Goal: Transaction & Acquisition: Purchase product/service

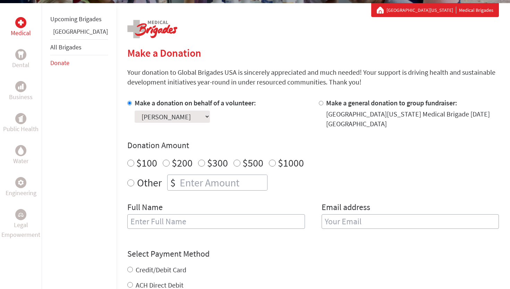
scroll to position [127, 0]
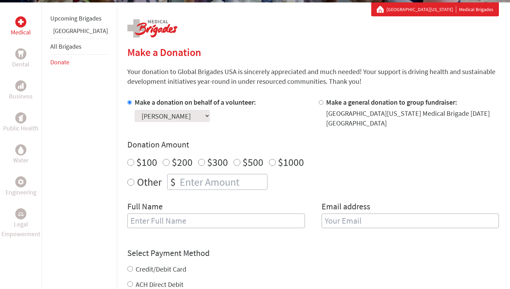
radio input "true"
click at [178, 181] on input "number" at bounding box center [222, 181] width 89 height 15
type input "250"
click at [161, 227] on input "text" at bounding box center [216, 220] width 178 height 15
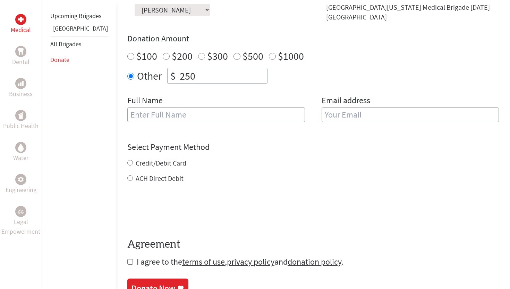
scroll to position [234, 0]
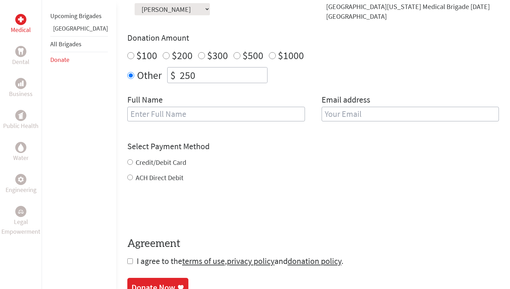
click at [136, 163] on label "Credit/Debit Card" at bounding box center [161, 162] width 51 height 9
click at [132, 163] on input "Credit/Debit Card" at bounding box center [130, 162] width 6 height 6
radio input "true"
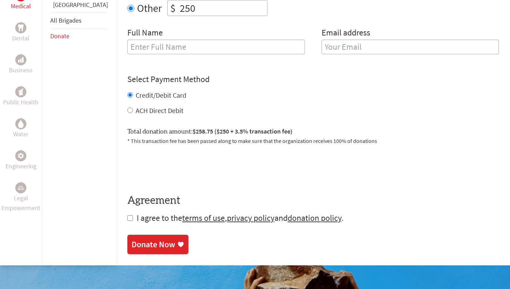
scroll to position [301, 0]
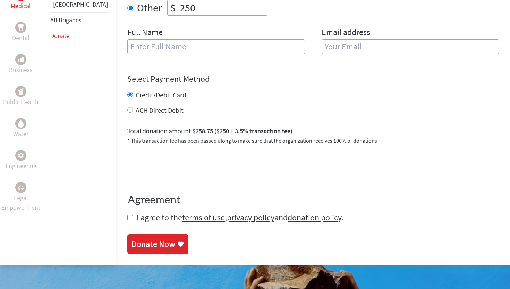
click at [127, 219] on input "checkbox" at bounding box center [130, 218] width 6 height 6
checkbox input "true"
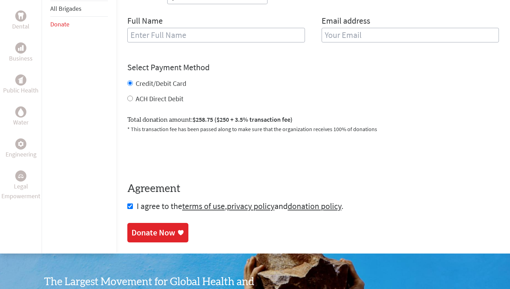
scroll to position [313, 0]
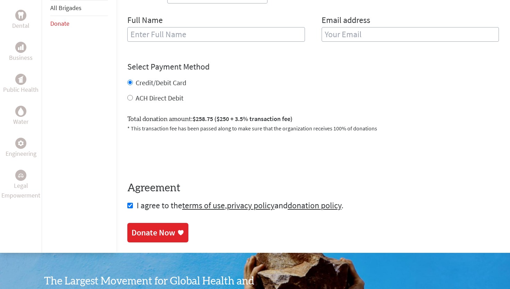
click at [132, 233] on div "Donate Now" at bounding box center [154, 232] width 44 height 11
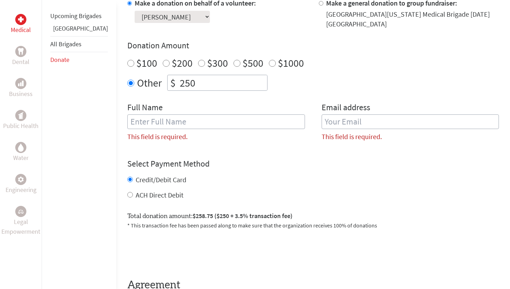
scroll to position [224, 0]
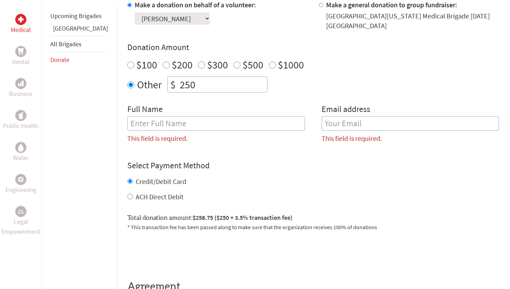
click at [166, 125] on input "text" at bounding box center [216, 123] width 178 height 15
type input "Caiping"
click at [334, 122] on input "email" at bounding box center [411, 123] width 178 height 15
type input "Dong"
click at [183, 124] on input "Caiping" at bounding box center [216, 123] width 178 height 15
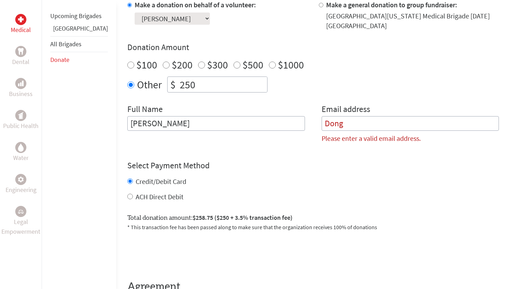
type input "[PERSON_NAME]"
click at [322, 123] on input "Dong" at bounding box center [411, 123] width 178 height 15
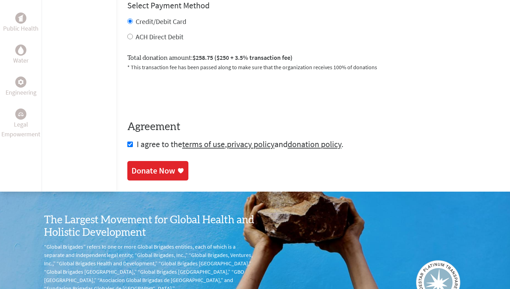
scroll to position [421, 0]
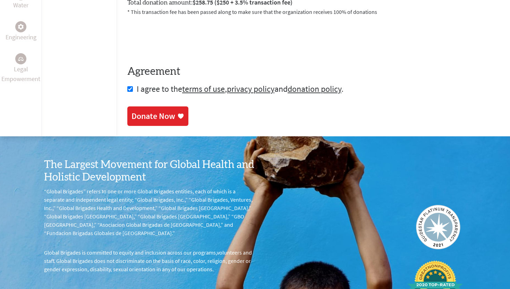
type input "[EMAIL_ADDRESS][DOMAIN_NAME]"
click at [142, 110] on div "Donate Now" at bounding box center [154, 115] width 44 height 11
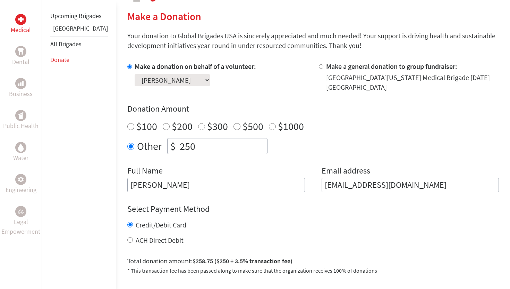
scroll to position [180, 0]
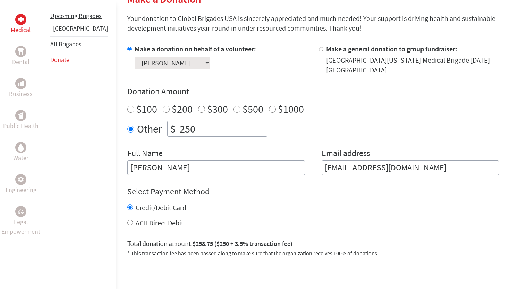
click at [54, 17] on link "Upcoming Brigades" at bounding box center [75, 16] width 51 height 8
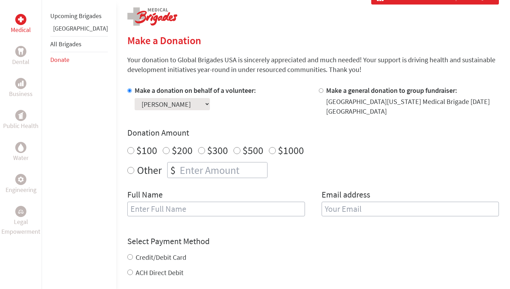
scroll to position [140, 0]
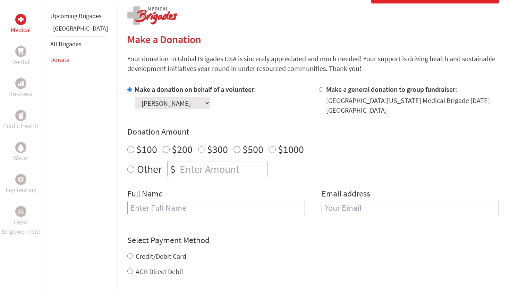
radio input "true"
click at [178, 168] on input "number" at bounding box center [222, 168] width 89 height 15
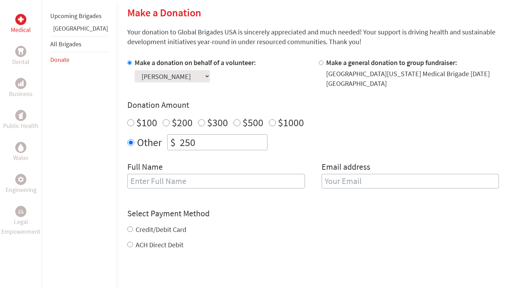
type input "250"
click at [155, 171] on div "Full Name" at bounding box center [216, 178] width 178 height 35
click at [155, 180] on input "text" at bounding box center [216, 181] width 178 height 15
type input "[PERSON_NAME]"
click at [322, 183] on input "email" at bounding box center [411, 181] width 178 height 15
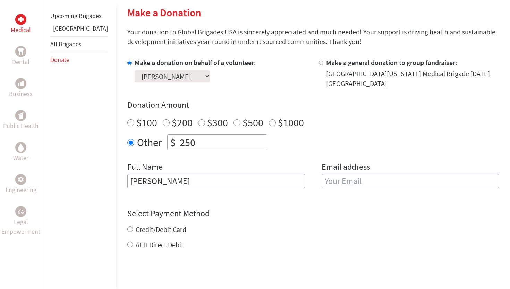
type input "[EMAIL_ADDRESS][DOMAIN_NAME]"
click at [137, 232] on div "Credit/Debit Card ACH Direct Debit" at bounding box center [313, 236] width 372 height 25
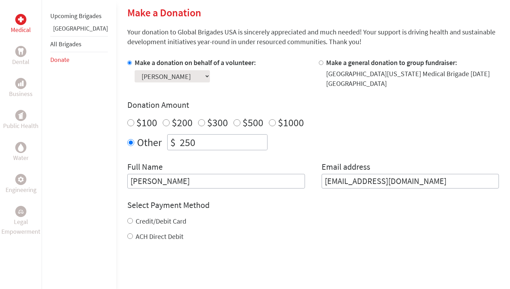
click at [127, 217] on div "Credit/Debit Card" at bounding box center [313, 221] width 372 height 10
click at [127, 218] on input "Credit/Debit Card" at bounding box center [130, 221] width 6 height 6
radio input "true"
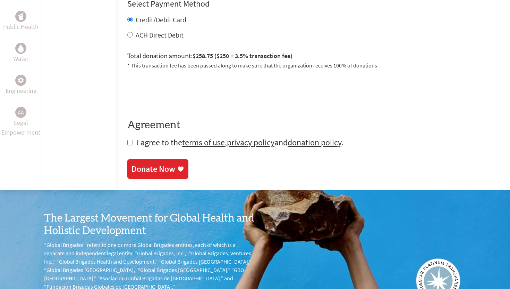
scroll to position [375, 0]
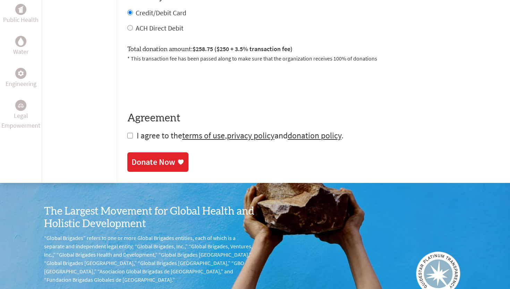
click at [137, 138] on span "I agree to the terms of use , privacy policy and donation policy ." at bounding box center [240, 135] width 207 height 11
click at [127, 134] on input "checkbox" at bounding box center [130, 136] width 6 height 6
checkbox input "true"
click at [132, 163] on div "Donate Now" at bounding box center [154, 162] width 44 height 11
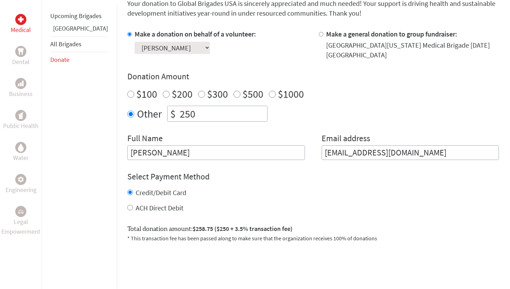
scroll to position [225, 0]
